Goal: Check status: Check status

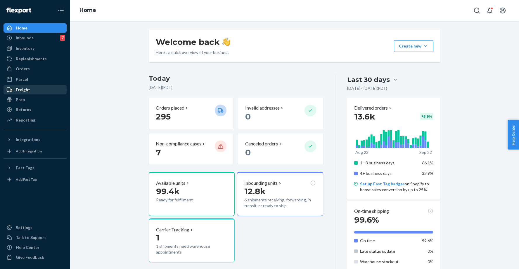
click at [32, 87] on div "Freight" at bounding box center [35, 90] width 62 height 8
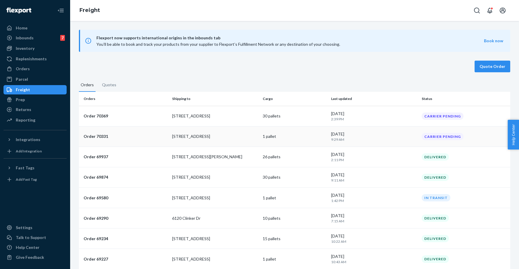
click at [109, 137] on p "Order 70331" at bounding box center [126, 137] width 84 height 6
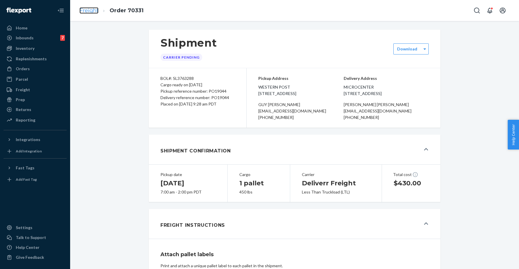
click at [93, 10] on link "Freight" at bounding box center [88, 10] width 19 height 6
